Goal: Communication & Community: Ask a question

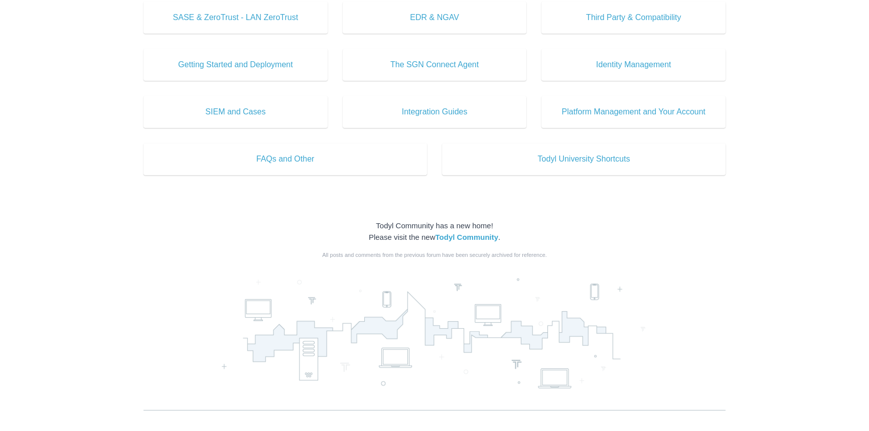
scroll to position [542, 0]
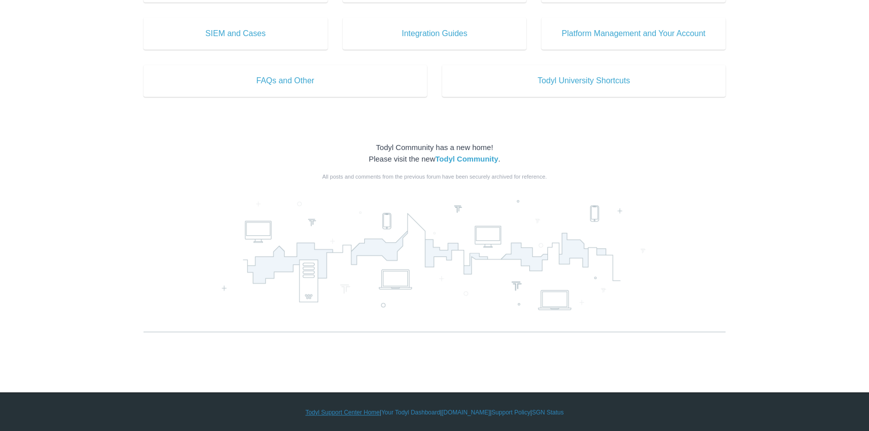
click at [335, 411] on link "Todyl Support Center Home" at bounding box center [342, 412] width 74 height 9
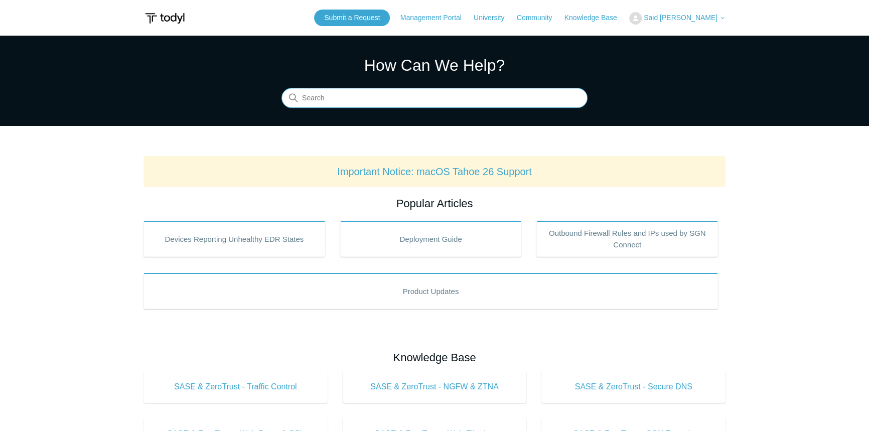
click at [398, 99] on input "Search" at bounding box center [434, 98] width 306 height 20
click at [379, 19] on link "Submit a Request" at bounding box center [352, 18] width 76 height 17
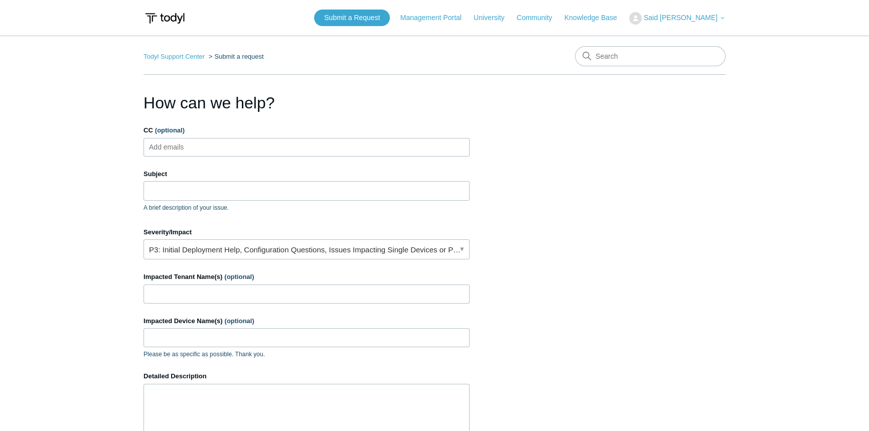
click at [275, 150] on ul "Add emails" at bounding box center [306, 147] width 326 height 19
click at [273, 243] on link "P3: Initial Deployment Help, Configuration Questions, Issues Impacting Single D…" at bounding box center [306, 249] width 326 height 20
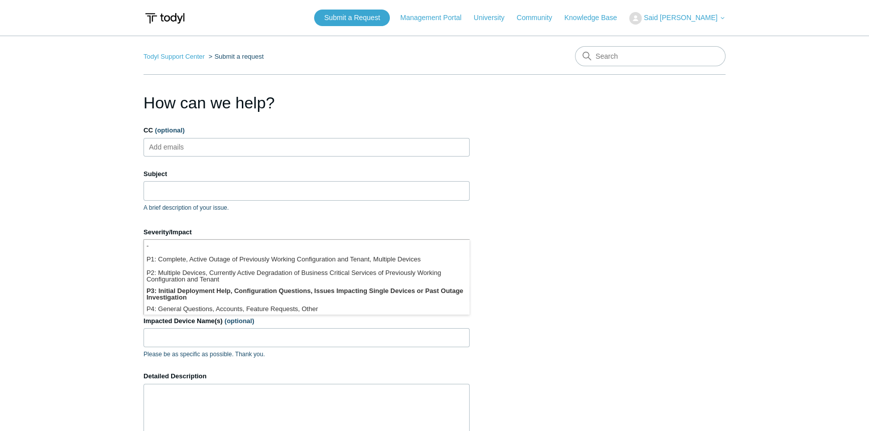
click at [619, 291] on section "How can we help? CC (optional) Add emails Subject A brief description of your i…" at bounding box center [434, 322] width 582 height 462
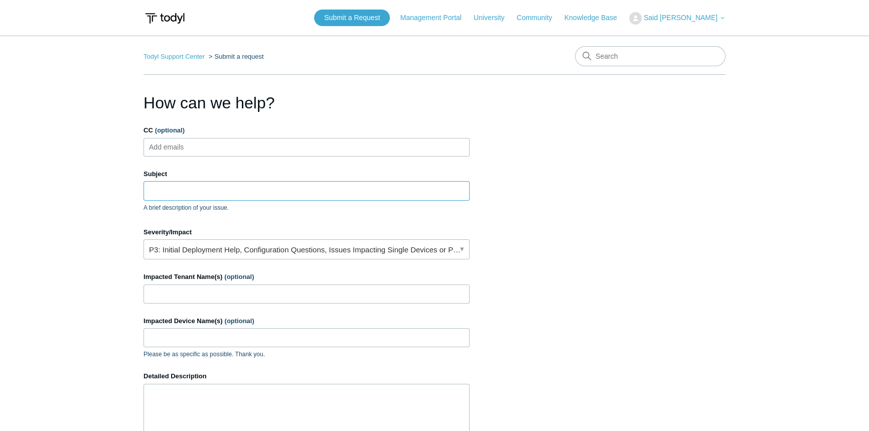
click at [259, 188] on input "Subject" at bounding box center [306, 190] width 326 height 19
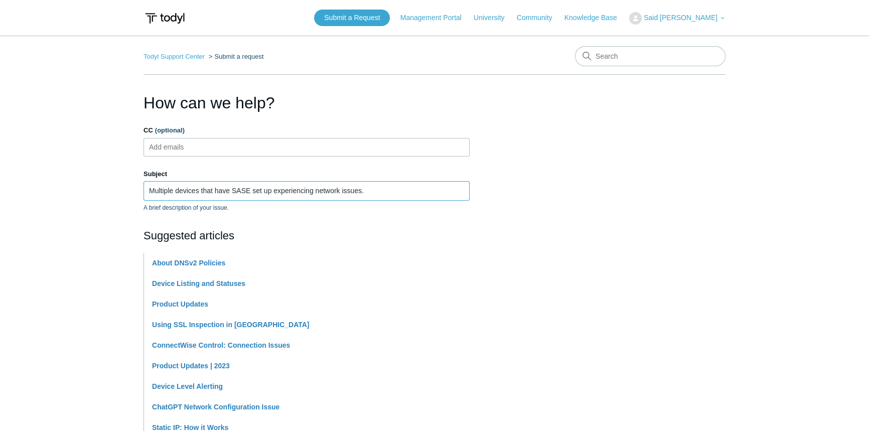
click at [196, 190] on input "Multiple devices that have SASE set up experiencing network issues." at bounding box center [306, 190] width 326 height 19
click at [199, 189] on input "Multiple devices that have SASE set up experiencing network issues." at bounding box center [306, 190] width 326 height 19
drag, startPoint x: 326, startPoint y: 187, endPoint x: 324, endPoint y: 193, distance: 5.7
click at [326, 188] on input "Multiple devices in the organization that have SASE set up experiencing network…" at bounding box center [306, 190] width 326 height 19
click at [324, 193] on input "Multiple devices in the organization that have SASE set up experiencing network…" at bounding box center [306, 190] width 326 height 19
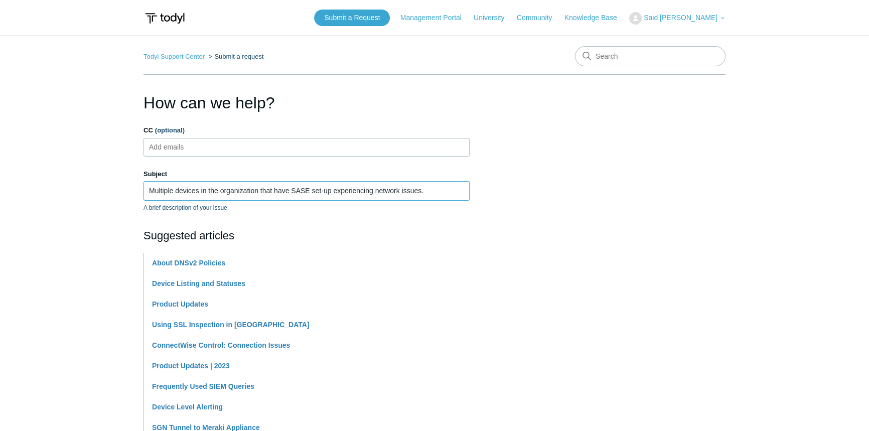
click at [442, 186] on input "Multiple devices in the organization that have SASE set-up experiencing network…" at bounding box center [306, 190] width 326 height 19
type input "Multiple devices in the organization that have SASE set-up experiencing network…"
click at [120, 172] on main "Todyl Support Center Submit a request How can we help? CC (optional) Add emails…" at bounding box center [434, 416] width 869 height 761
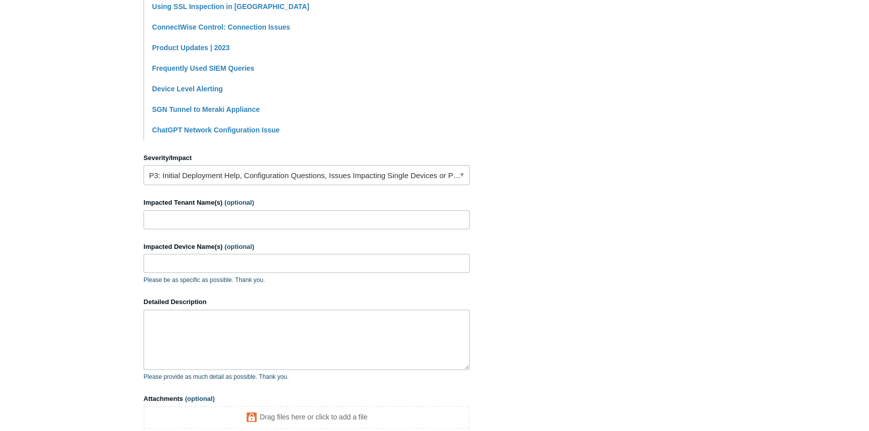
scroll to position [319, 0]
click at [182, 218] on input "Impacted Tenant Name(s) (optional)" at bounding box center [306, 218] width 326 height 19
click at [178, 264] on input "Impacted Device Name(s) (optional)" at bounding box center [306, 262] width 326 height 19
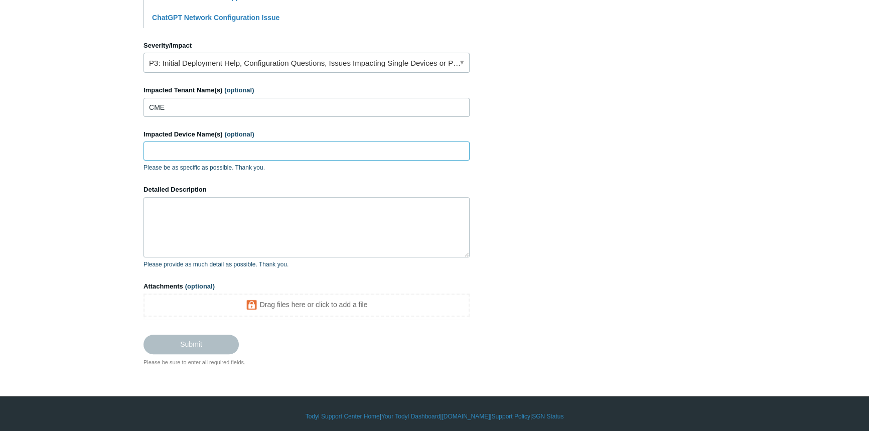
scroll to position [436, 0]
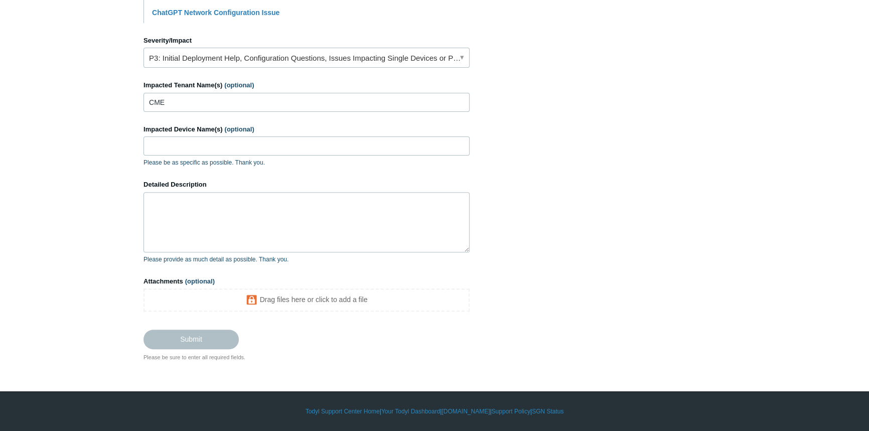
click at [197, 113] on form "CC (optional) Add emails Subject Multiple devices in the organization that have…" at bounding box center [306, 19] width 326 height 659
click at [198, 110] on input "CME" at bounding box center [306, 102] width 326 height 19
paste input "Copen Machine"
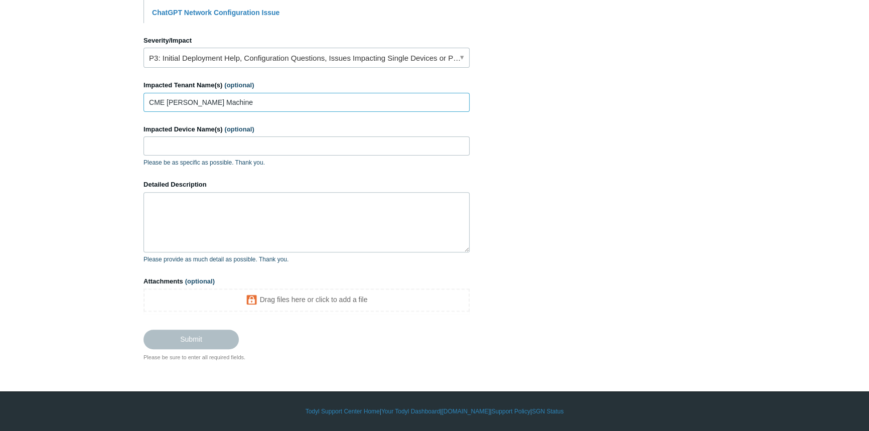
type input "CME Copen Machine"
click at [330, 114] on form "CC (optional) Add emails Subject Multiple devices in the organization that have…" at bounding box center [306, 19] width 326 height 659
click at [219, 146] on input "Impacted Device Name(s) (optional)" at bounding box center [306, 145] width 326 height 19
click at [250, 236] on textarea "Detailed Description" at bounding box center [306, 222] width 326 height 60
paste textarea "Multiple users are experiencing problems with the SASE VPN through SGN. When co…"
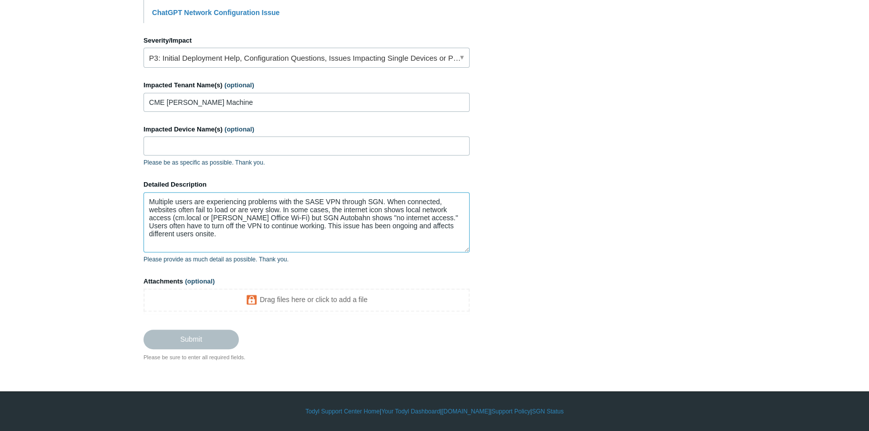
scroll to position [424, 0]
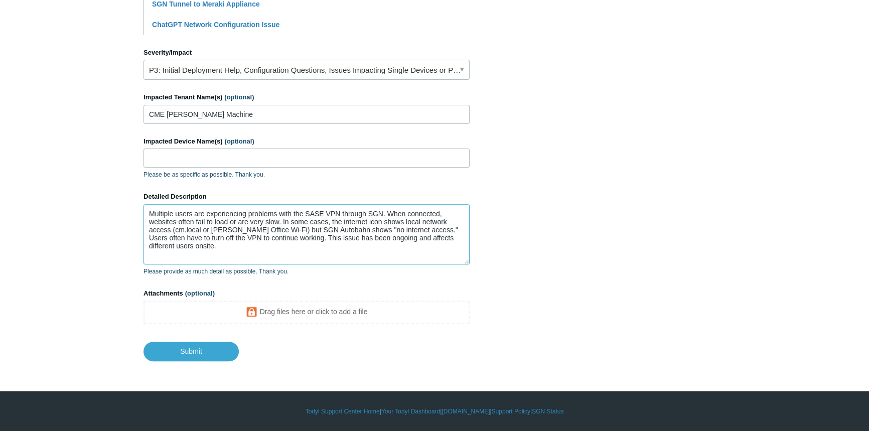
click at [197, 232] on textarea "Multiple users are experiencing problems with the SASE VPN through SGN. When co…" at bounding box center [306, 234] width 326 height 60
click at [218, 230] on textarea "Multiple users are experiencing problems with the SASE VPN through SGN. When co…" at bounding box center [306, 234] width 326 height 60
click at [187, 230] on textarea "Multiple users are experiencing problems with the SASE VPN through SGN. When co…" at bounding box center [306, 234] width 326 height 60
click at [202, 229] on textarea "Multiple users are experiencing problems with the SASE VPN through SGN. When co…" at bounding box center [306, 234] width 326 height 60
click at [331, 213] on textarea "Multiple users are experiencing problems with the SASE VPN through SGN. When co…" at bounding box center [306, 234] width 326 height 60
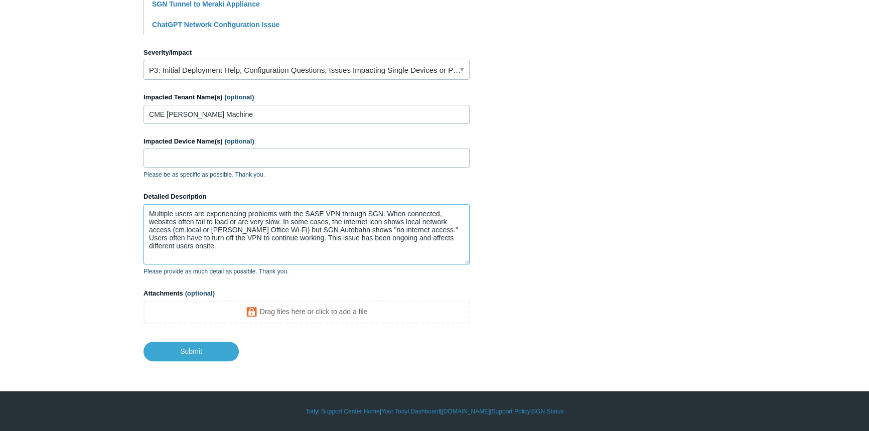
drag, startPoint x: 343, startPoint y: 212, endPoint x: 325, endPoint y: 213, distance: 17.6
click at [323, 213] on textarea "Multiple users are experiencing problems with the SASE VPN through SGN. When co…" at bounding box center [306, 234] width 326 height 60
click at [339, 250] on textarea "Multiple users are experiencing problems with the SASE through SGN. When connec…" at bounding box center [306, 234] width 326 height 60
click at [293, 240] on textarea "Multiple users are experiencing problems with the SASE through SGN. When connec…" at bounding box center [306, 234] width 326 height 60
click at [286, 244] on textarea "Multiple users are experiencing problems with the SASE through SGN. When connec…" at bounding box center [306, 234] width 326 height 60
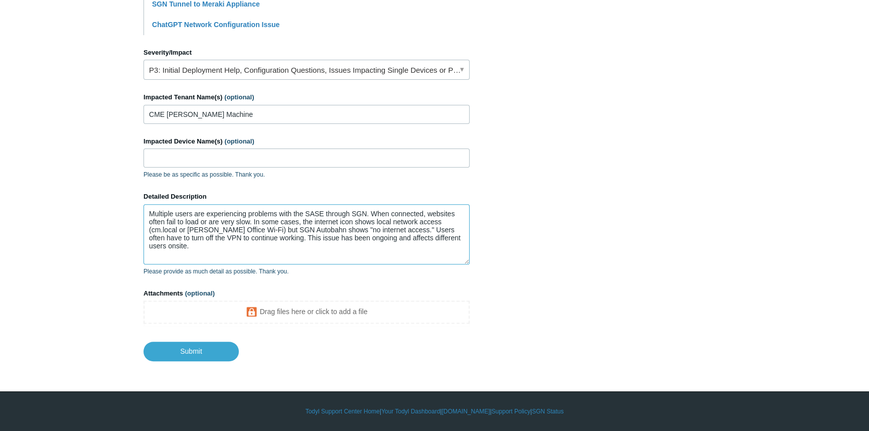
click at [457, 239] on textarea "Multiple users are experiencing problems with the SASE through SGN. When connec…" at bounding box center [306, 234] width 326 height 60
click at [459, 238] on textarea "Multiple users are experiencing problems with the SASE through SGN. When connec…" at bounding box center [306, 234] width 326 height 60
type textarea "Multiple users are experiencing problems with the SASE through SGN. When connec…"
click at [225, 168] on div "Impacted Device Name(s) (optional) Please be as specific as possible. Thank you." at bounding box center [306, 157] width 326 height 43
click at [249, 159] on input "Impacted Device Name(s) (optional)" at bounding box center [306, 157] width 326 height 19
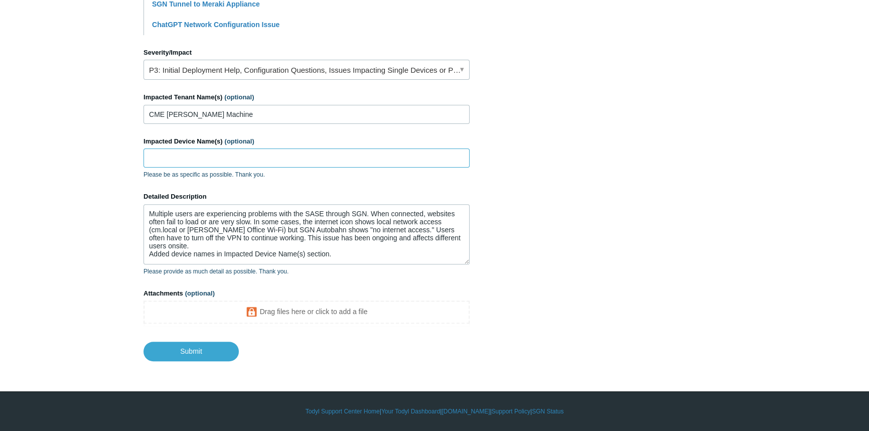
paste input "CM-WH01-LT"
click at [169, 154] on input "CM-WH01-LT" at bounding box center [306, 157] width 326 height 19
click at [214, 160] on input "CM-WH01-LT" at bounding box center [306, 157] width 326 height 19
click at [232, 159] on input "CM-WH01-LT," at bounding box center [306, 157] width 326 height 19
click at [211, 161] on input "CM-WH01-LT," at bounding box center [306, 157] width 326 height 19
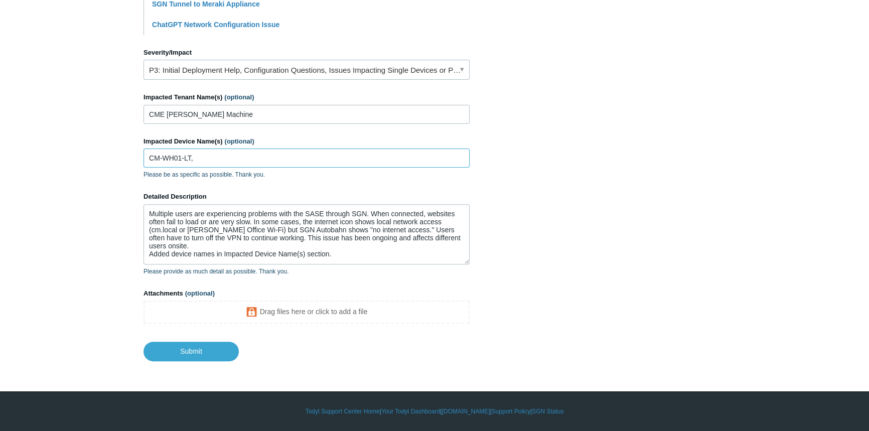
paste input "CM-J4B4M44-LT"
type input "CM-WH01-LT, CM-J4B4M44-LT"
click at [376, 245] on textarea "Multiple users are experiencing problems with the SASE through SGN. When connec…" at bounding box center [306, 234] width 326 height 60
paste textarea "DESKTOP-K3FHBFK"
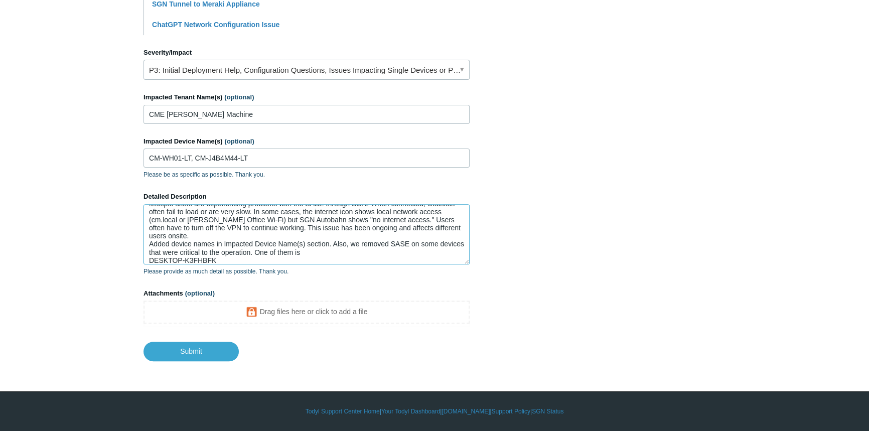
click at [381, 248] on textarea "Multiple users are experiencing problems with the SASE through SGN. When connec…" at bounding box center [306, 234] width 326 height 60
click at [370, 250] on textarea "Multiple users are experiencing problems with the SASE through SGN. When connec…" at bounding box center [306, 234] width 326 height 60
click at [416, 246] on textarea "Multiple users are experiencing problems with the SASE through SGN. When connec…" at bounding box center [306, 234] width 326 height 60
click at [384, 242] on textarea "Multiple users are experiencing problems with the SASE through SGN. When connec…" at bounding box center [306, 234] width 326 height 60
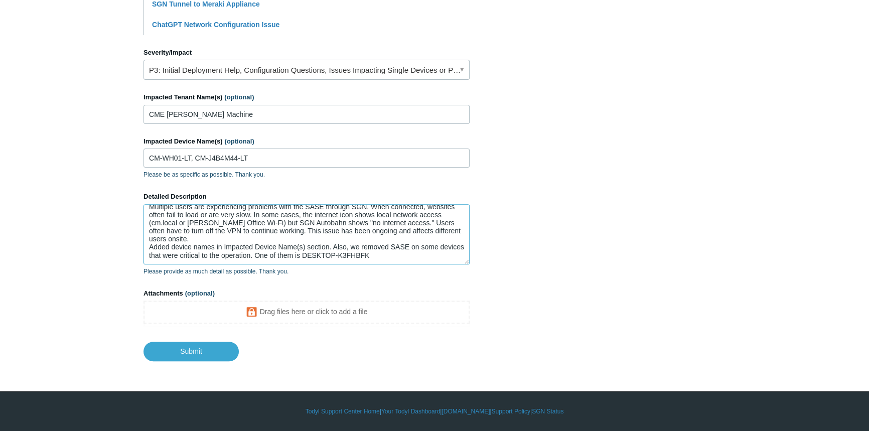
click at [367, 246] on textarea "Multiple users are experiencing problems with the SASE through SGN. When connec…" at bounding box center [306, 234] width 326 height 60
click at [352, 246] on textarea "Multiple users are experiencing problems with the SASE through SGN. When connec…" at bounding box center [306, 234] width 326 height 60
click at [344, 246] on textarea "Multiple users are experiencing problems with the SASE through SGN. When connec…" at bounding box center [306, 234] width 326 height 60
click at [349, 245] on textarea "Multiple users are experiencing problems with the SASE through SGN. When connec…" at bounding box center [306, 234] width 326 height 60
click at [321, 255] on textarea "Multiple users are experiencing problems with the SASE through SGN. When connec…" at bounding box center [306, 234] width 326 height 60
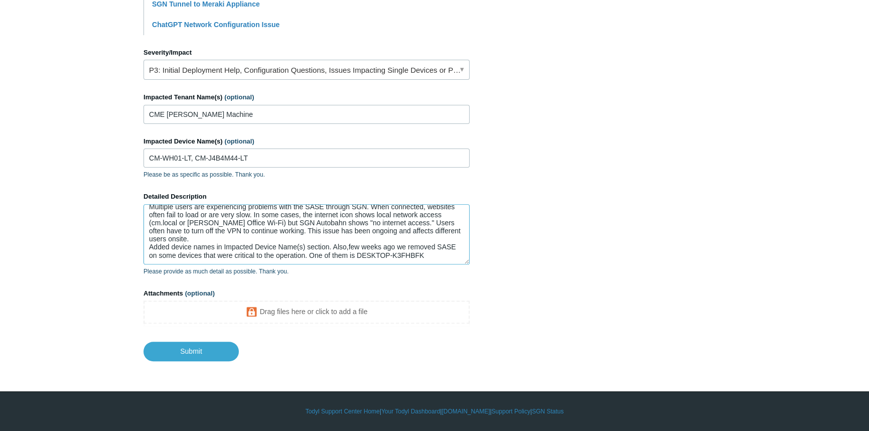
click at [303, 262] on textarea "Multiple users are experiencing problems with the SASE through SGN. When connec…" at bounding box center [306, 234] width 326 height 60
click at [376, 257] on textarea "Multiple users are experiencing problems with the SASE through SGN. When connec…" at bounding box center [306, 234] width 326 height 60
click at [414, 254] on textarea "Multiple users are experiencing problems with the SASE through SGN. When connec…" at bounding box center [306, 234] width 326 height 60
click at [422, 253] on textarea "Multiple users are experiencing problems with the SASE through SGN. When connec…" at bounding box center [306, 234] width 326 height 60
click at [426, 252] on textarea "Multiple users are experiencing problems with the SASE through SGN. When connec…" at bounding box center [306, 234] width 326 height 60
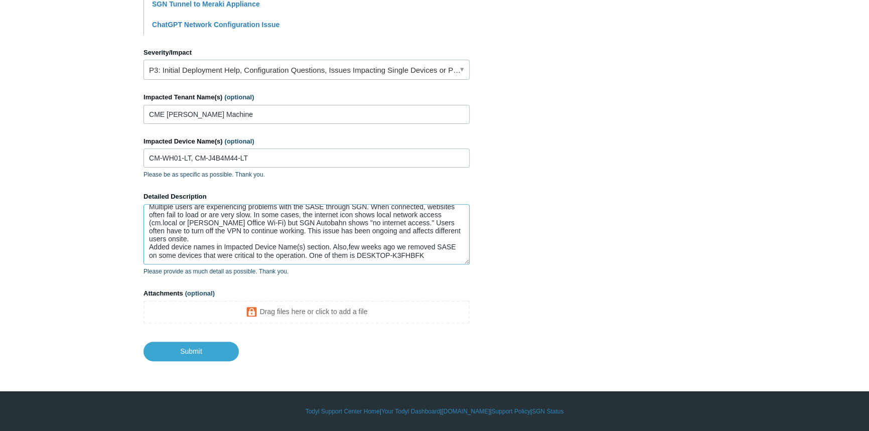
click at [303, 255] on textarea "Multiple users are experiencing problems with the SASE through SGN. When connec…" at bounding box center [306, 234] width 326 height 60
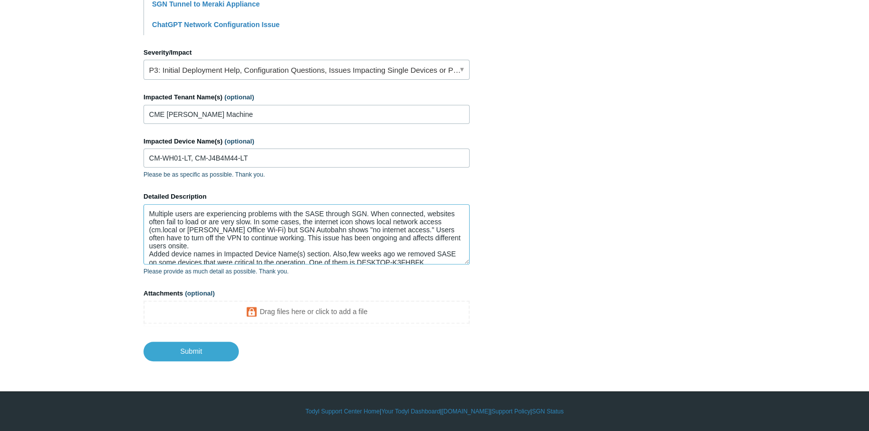
drag, startPoint x: 207, startPoint y: 237, endPoint x: 193, endPoint y: 237, distance: 14.0
click at [193, 237] on textarea "Multiple users are experiencing problems with the SASE through SGN. When connec…" at bounding box center [306, 234] width 326 height 60
click at [262, 245] on textarea "Multiple users are experiencing problems with the SASE through SGN. When connec…" at bounding box center [306, 234] width 326 height 60
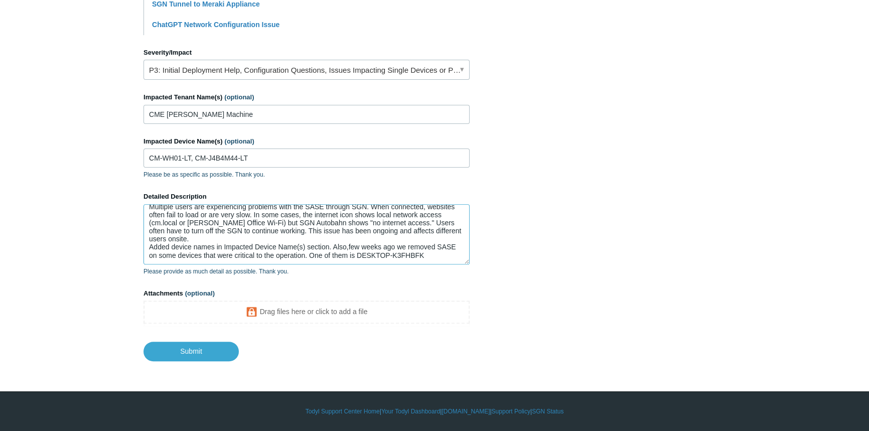
type textarea "Multiple users are experiencing problems with the SASE through SGN. When connec…"
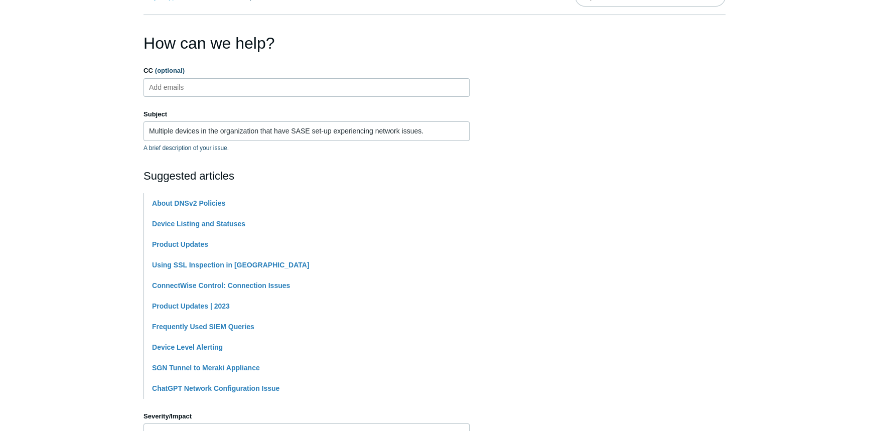
scroll to position [59, 0]
drag, startPoint x: 330, startPoint y: 130, endPoint x: 309, endPoint y: 128, distance: 20.7
click at [309, 128] on input "Multiple devices in the organization that have SASE set-up experiencing network…" at bounding box center [306, 131] width 326 height 19
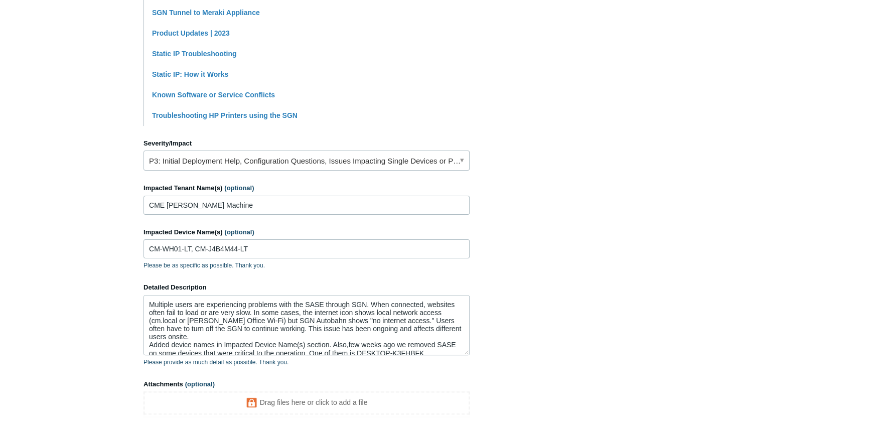
scroll to position [378, 0]
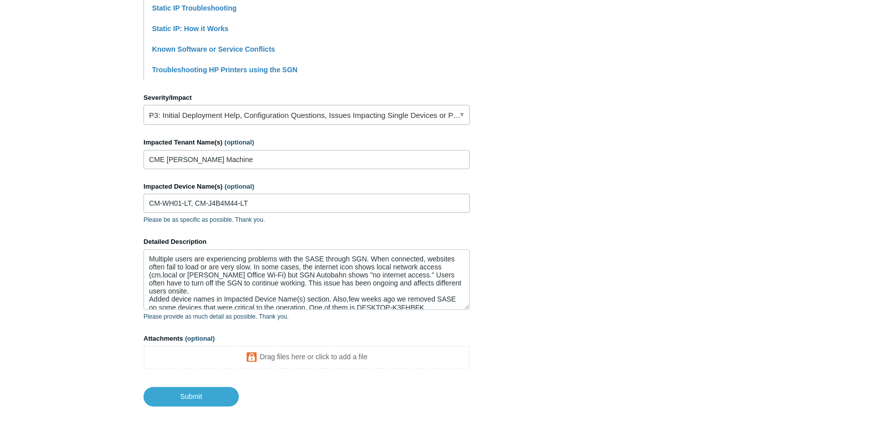
type input "Multiple devices in the organization that have SASE enabled on SGN experiencing…"
click at [223, 115] on link "P3: Initial Deployment Help, Configuration Questions, Issues Impacting Single D…" at bounding box center [306, 115] width 326 height 20
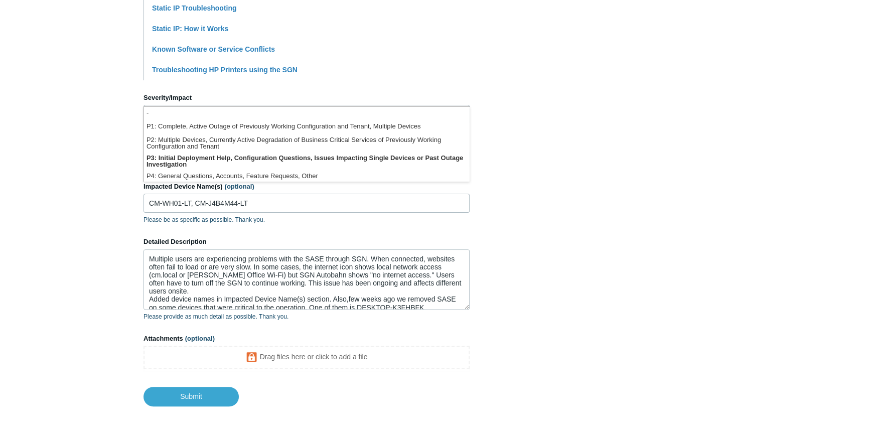
click at [619, 143] on section "How can we help? CC (optional) Add emails Subject Multiple devices in the organ…" at bounding box center [434, 60] width 582 height 694
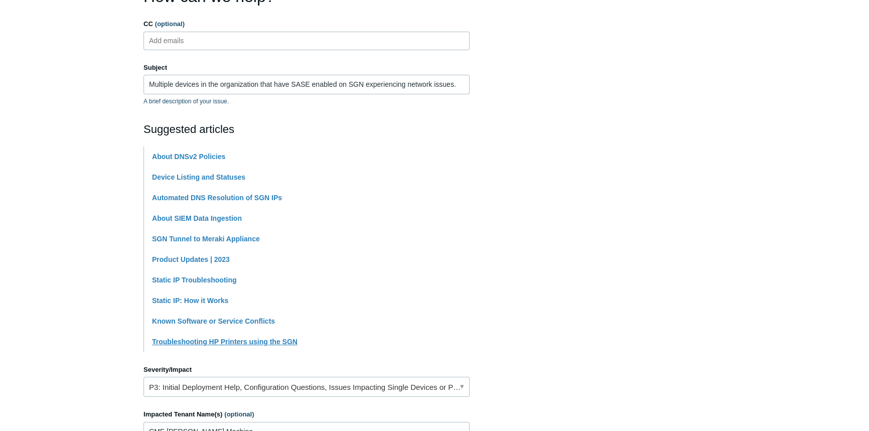
scroll to position [0, 0]
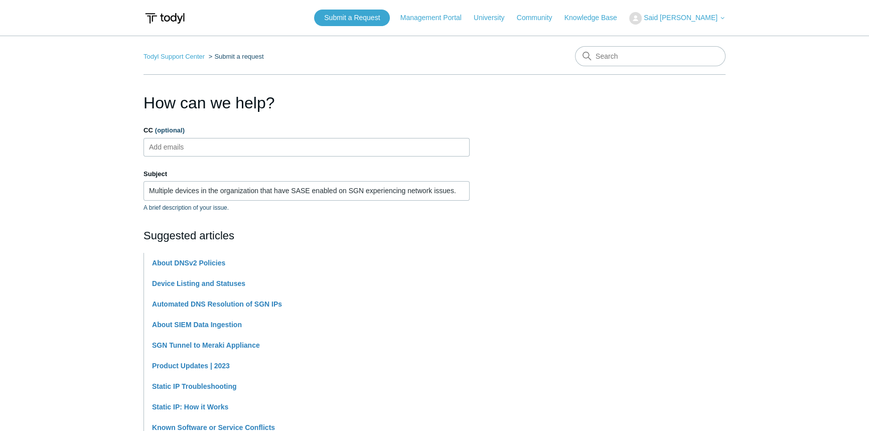
click at [181, 145] on input "CC (optional)" at bounding box center [175, 146] width 60 height 15
type input "mcollins"
click at [257, 151] on ul "mcollins" at bounding box center [306, 147] width 326 height 19
click at [182, 147] on li "mcollins" at bounding box center [165, 147] width 38 height 13
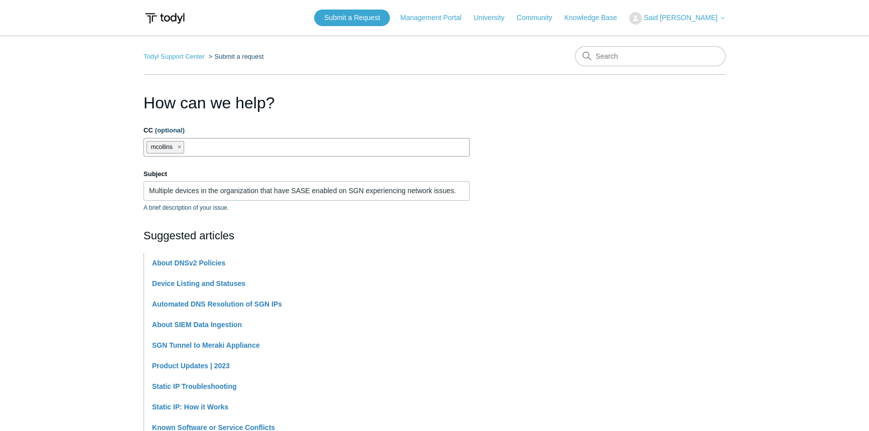
click at [180, 146] on span "close" at bounding box center [180, 147] width 4 height 12
click at [196, 146] on input "CC (optional)" at bounding box center [175, 146] width 60 height 15
paste input "mcollins@queencontech.com"
type input "mcollins@queencontech.com"
click at [286, 150] on ul "mcollins@queencontech.com" at bounding box center [306, 147] width 326 height 19
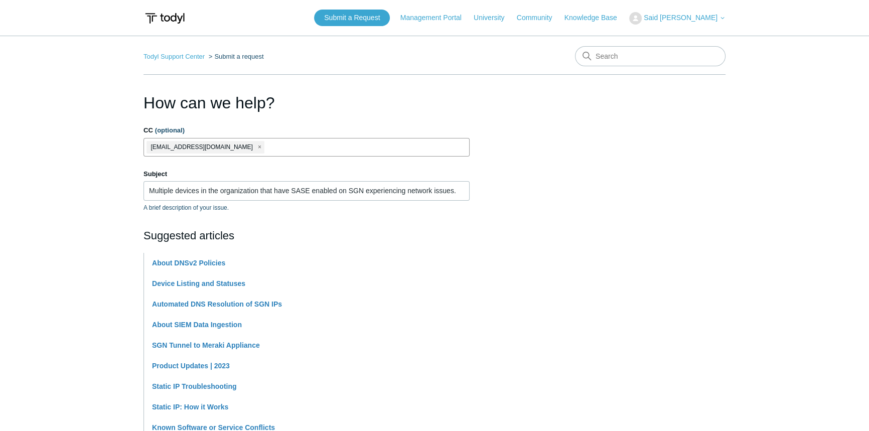
paste input "nweber@queencontech.com"
type input "nweber@queencontech.com"
click at [560, 216] on section "How can we help? CC (optional) mcollins@queencontech.com nweber@queencontech.co…" at bounding box center [434, 438] width 582 height 694
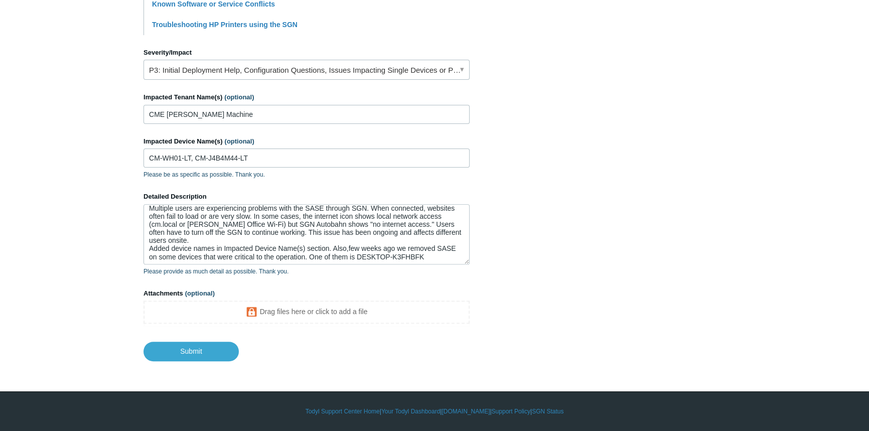
scroll to position [7, 0]
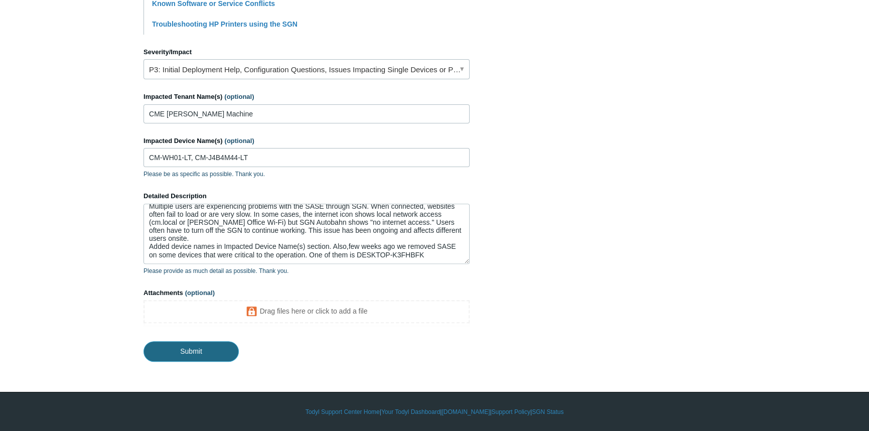
click at [231, 345] on input "Submit" at bounding box center [190, 351] width 95 height 20
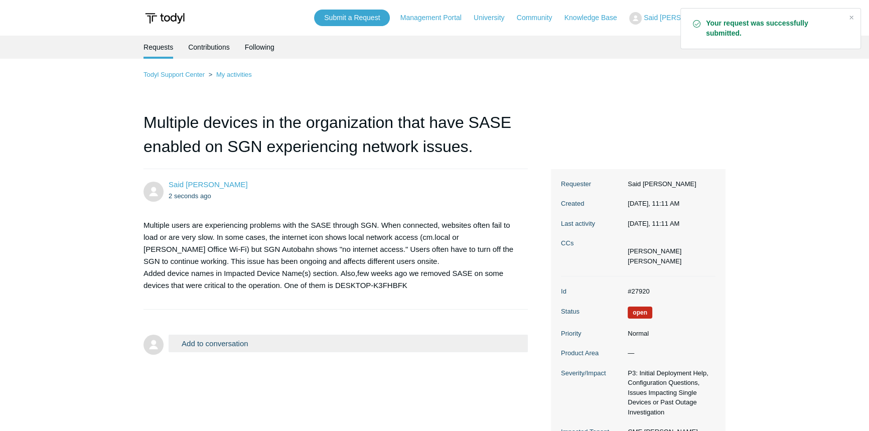
click at [627, 287] on dd "#27920" at bounding box center [668, 291] width 93 height 10
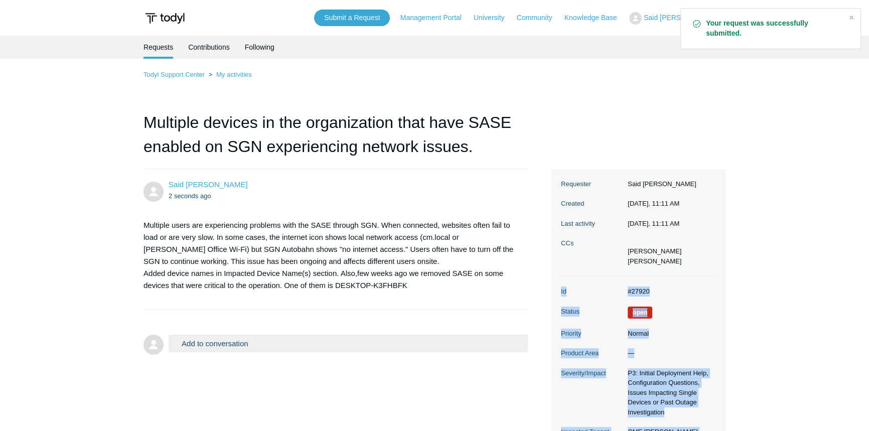
click at [627, 287] on dd "#27920" at bounding box center [668, 291] width 93 height 10
click at [672, 297] on dl "Id #27920 Status Open Priority Normal Product Area — Severity/Impact P3: Initia…" at bounding box center [638, 381] width 154 height 210
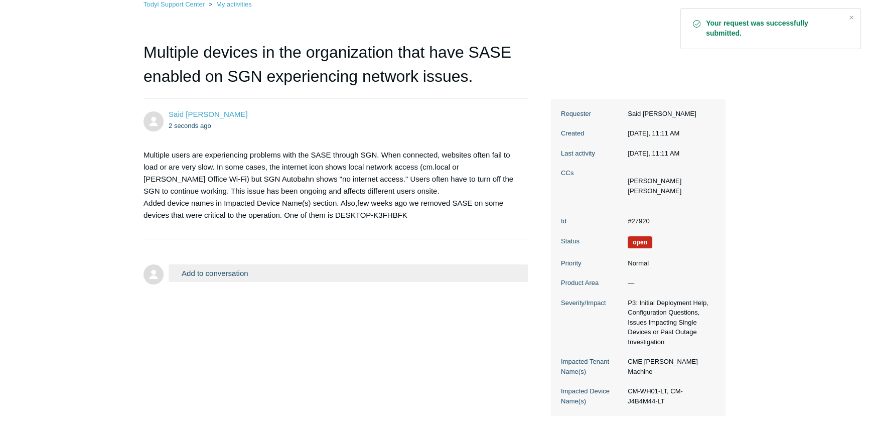
scroll to position [79, 0]
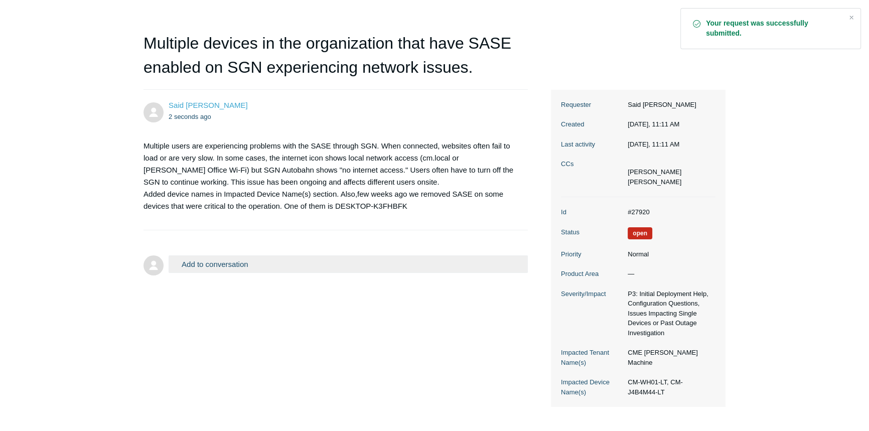
click at [762, 299] on main "Requests Contributions Following Todyl Support Center My activities Multiple de…" at bounding box center [434, 181] width 869 height 450
click at [757, 150] on main "Requests Contributions Following Todyl Support Center My activities Multiple de…" at bounding box center [434, 181] width 869 height 450
click at [640, 210] on dd "#27920" at bounding box center [668, 212] width 93 height 10
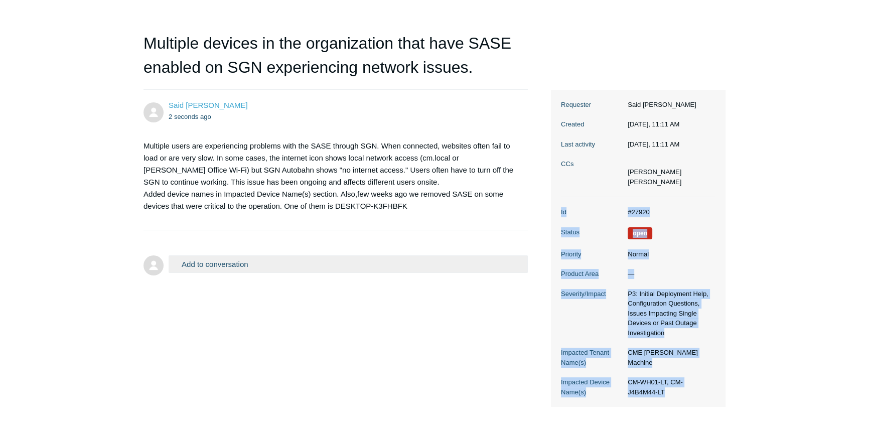
click at [640, 210] on dd "#27920" at bounding box center [668, 212] width 93 height 10
copy body "Id #27920 Status Open Priority Normal Product Area — Severity/Impact P3: Initia…"
click at [695, 204] on dl "Id #27920 Status Open Priority Normal Product Area — Severity/Impact P3: Initia…" at bounding box center [638, 302] width 154 height 210
click at [640, 213] on dd "#27920" at bounding box center [668, 212] width 93 height 10
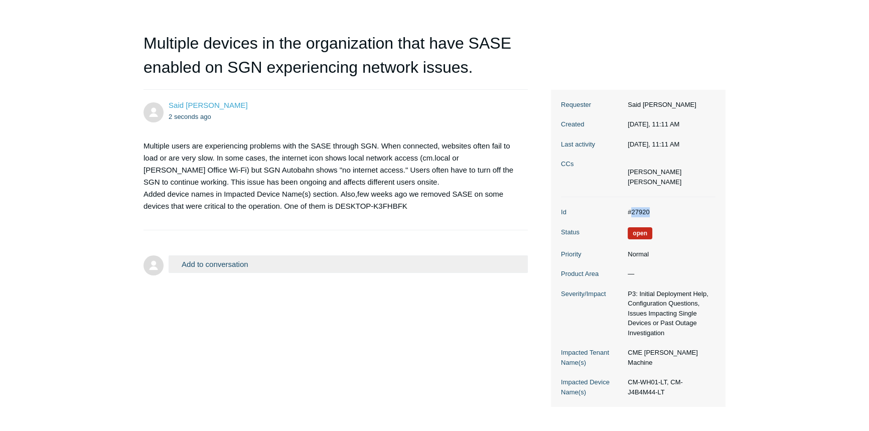
click at [640, 213] on dd "#27920" at bounding box center [668, 212] width 93 height 10
click at [638, 212] on dd "#27920" at bounding box center [668, 212] width 93 height 10
drag, startPoint x: 628, startPoint y: 210, endPoint x: 671, endPoint y: 210, distance: 43.6
click at [671, 210] on dd "#27920" at bounding box center [668, 212] width 93 height 10
copy dd "#27920"
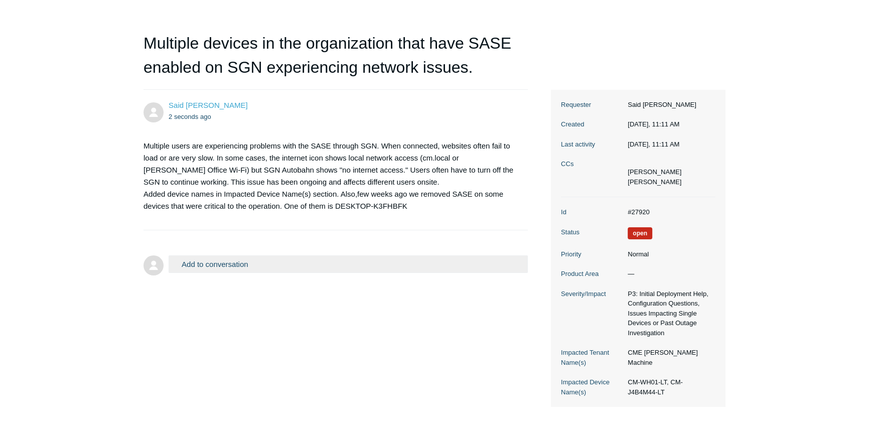
click at [103, 155] on main "Requests Contributions Following Todyl Support Center My activities Multiple de…" at bounding box center [434, 181] width 869 height 450
